Goal: Task Accomplishment & Management: Manage account settings

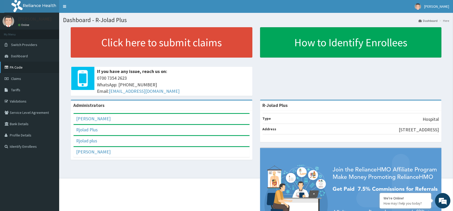
click at [19, 67] on link "PA Code" at bounding box center [29, 67] width 59 height 11
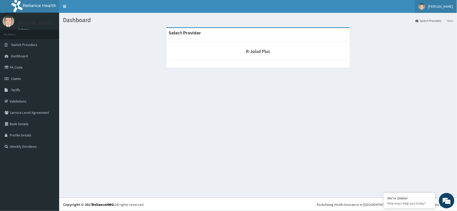
click at [450, 5] on span "[PERSON_NAME]" at bounding box center [440, 6] width 25 height 5
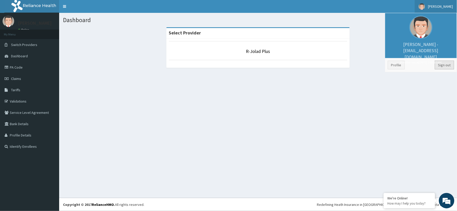
click at [445, 67] on link "Sign out" at bounding box center [444, 65] width 19 height 9
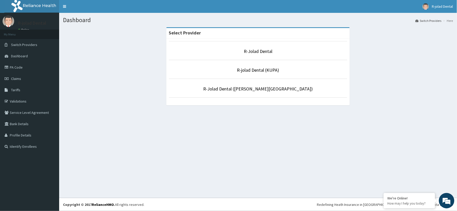
click at [241, 51] on p "R-Jolad Dental" at bounding box center [258, 51] width 179 height 7
click at [22, 69] on link "PA Code" at bounding box center [29, 67] width 59 height 11
